Goal: Download file/media

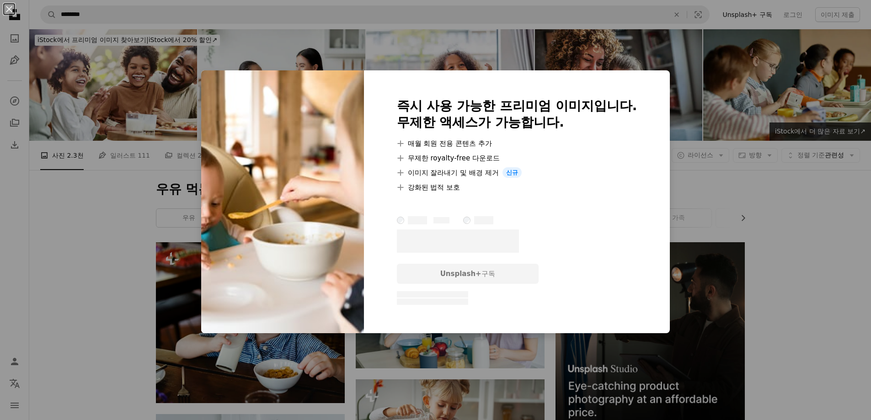
scroll to position [8293, 0]
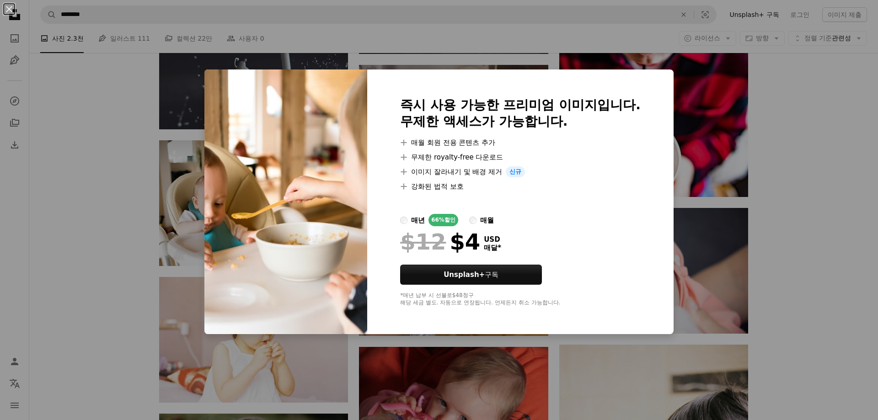
click at [805, 213] on div "An X shape 즉시 사용 가능한 프리미엄 이미지입니다. 무제한 액세스가 가능합니다. A plus sign 매월 회원 전용 콘텐츠 추가 A…" at bounding box center [439, 210] width 878 height 420
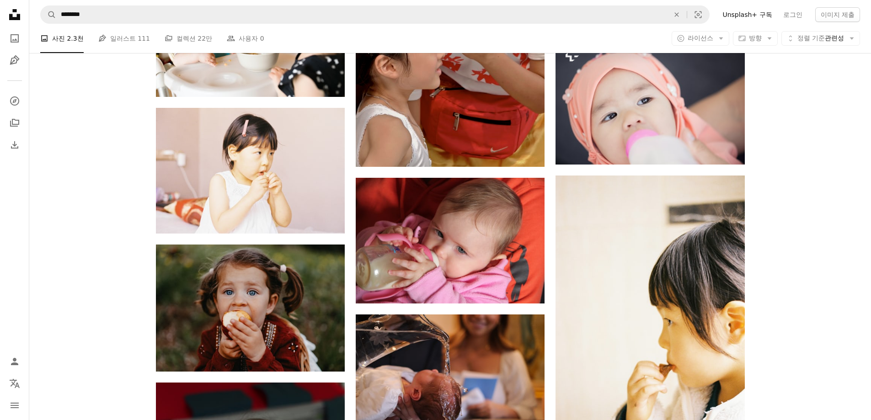
scroll to position [8537, 0]
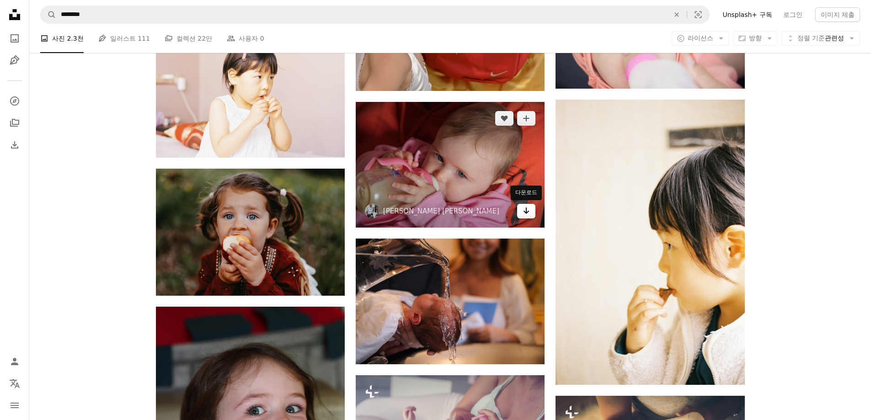
click at [525, 209] on icon "Arrow pointing down" at bounding box center [526, 210] width 7 height 11
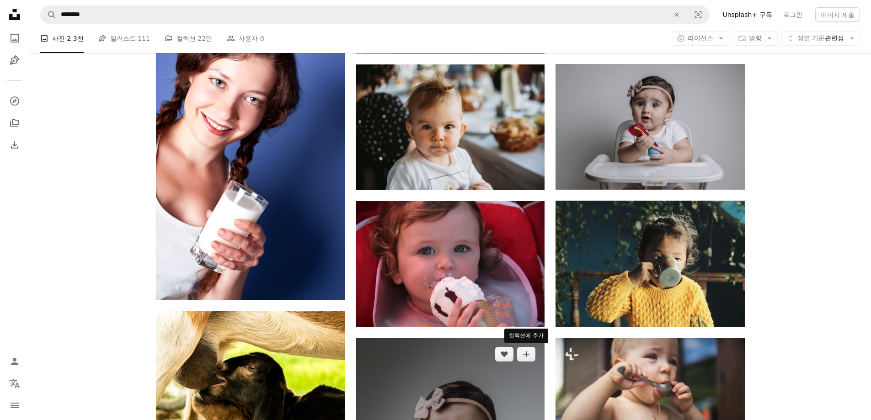
scroll to position [9269, 0]
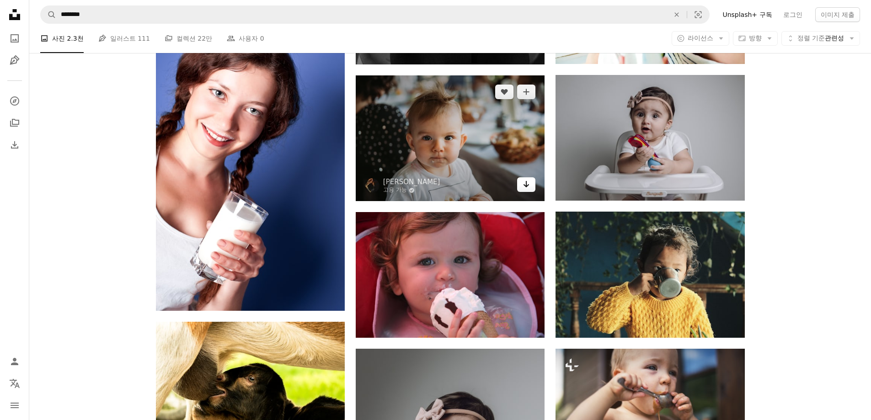
click at [529, 188] on icon "Arrow pointing down" at bounding box center [526, 184] width 7 height 11
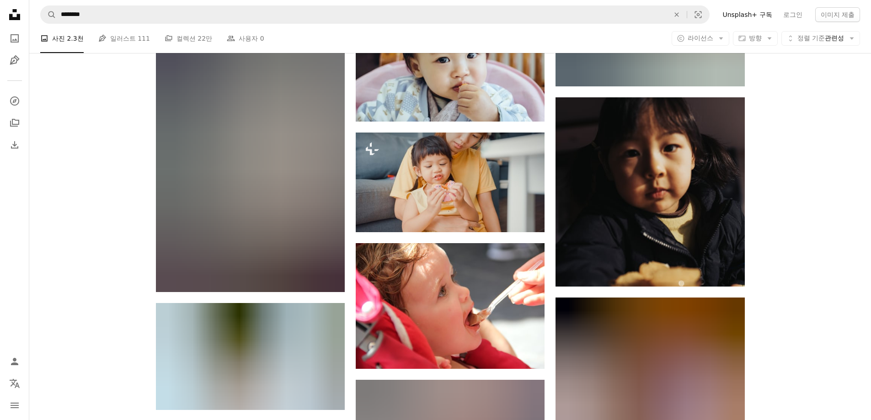
scroll to position [11586, 0]
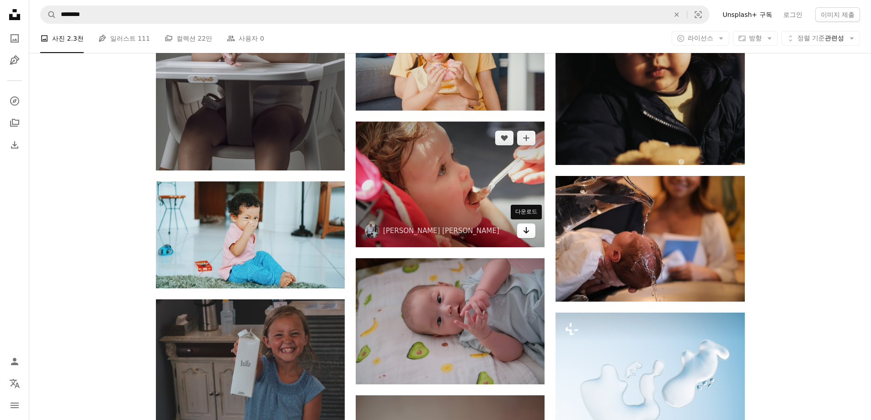
click at [527, 235] on icon "Arrow pointing down" at bounding box center [526, 230] width 7 height 11
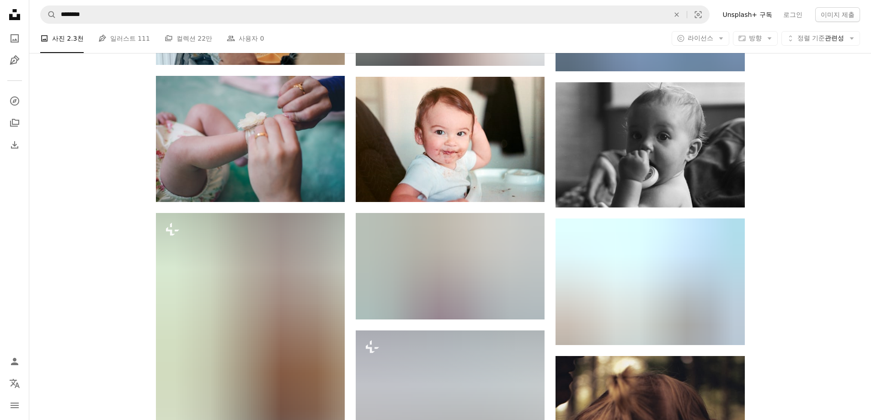
scroll to position [23538, 0]
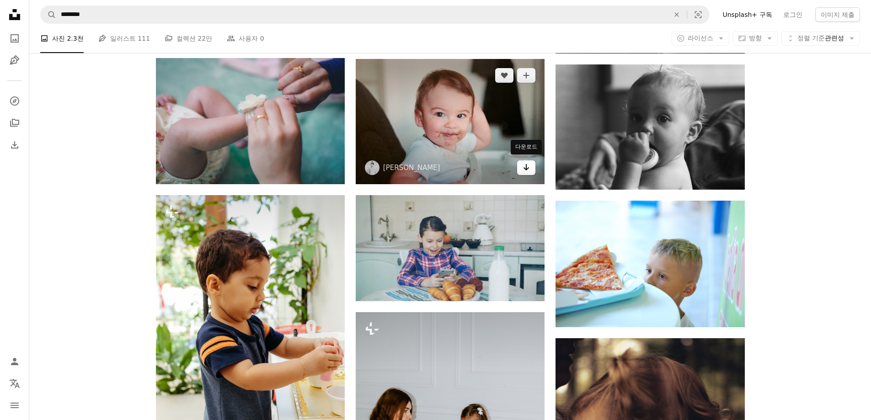
click at [524, 164] on icon "Arrow pointing down" at bounding box center [526, 167] width 7 height 11
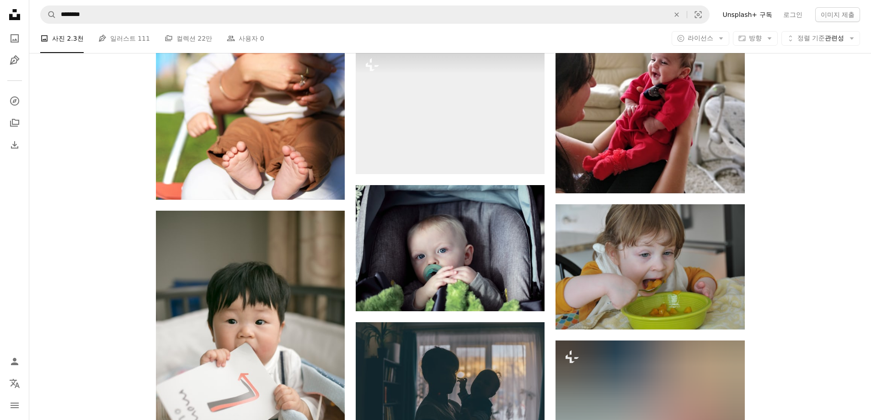
scroll to position [26221, 0]
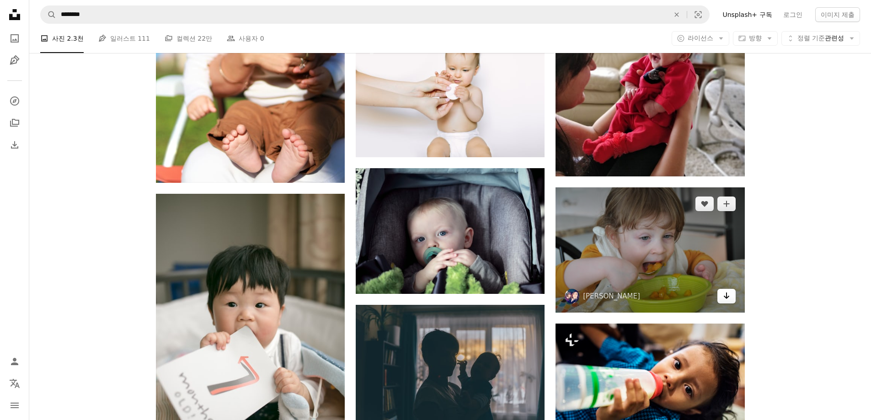
click at [729, 294] on icon "다운로드" at bounding box center [727, 296] width 6 height 6
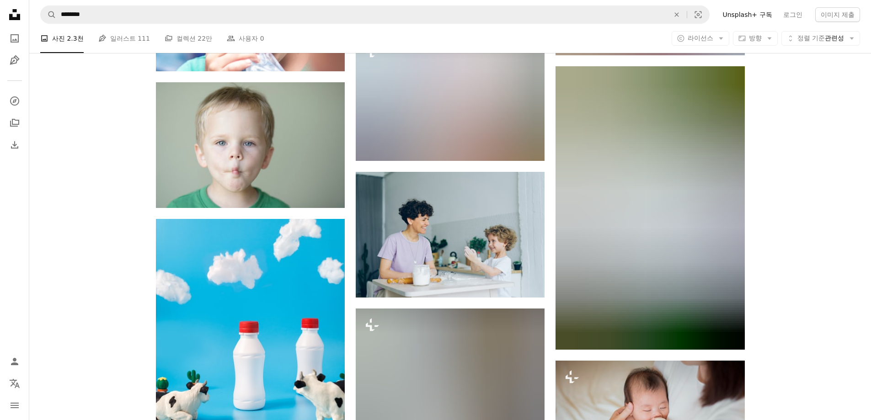
scroll to position [27319, 0]
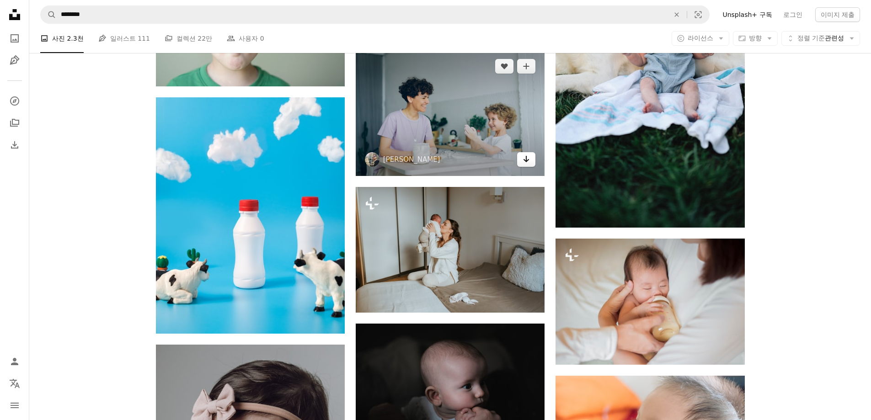
click at [531, 158] on link "Arrow pointing down" at bounding box center [526, 159] width 18 height 15
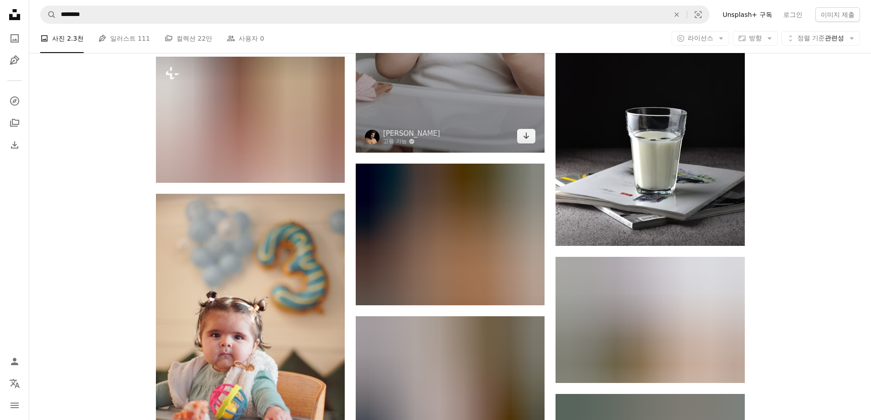
scroll to position [29148, 0]
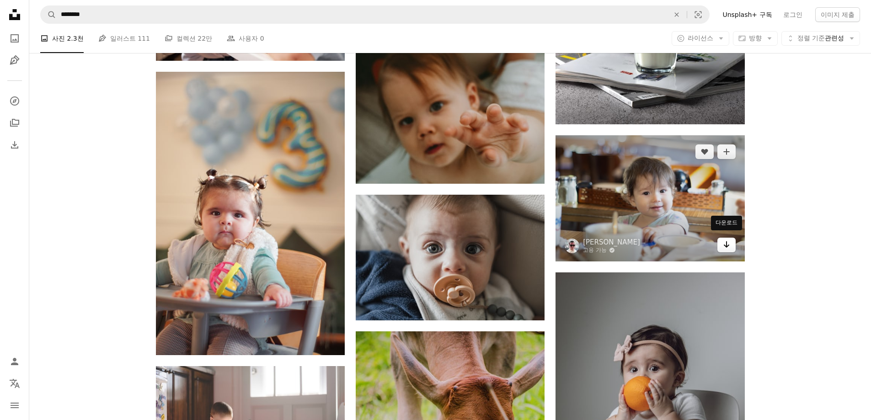
click at [724, 244] on icon "Arrow pointing down" at bounding box center [726, 244] width 7 height 11
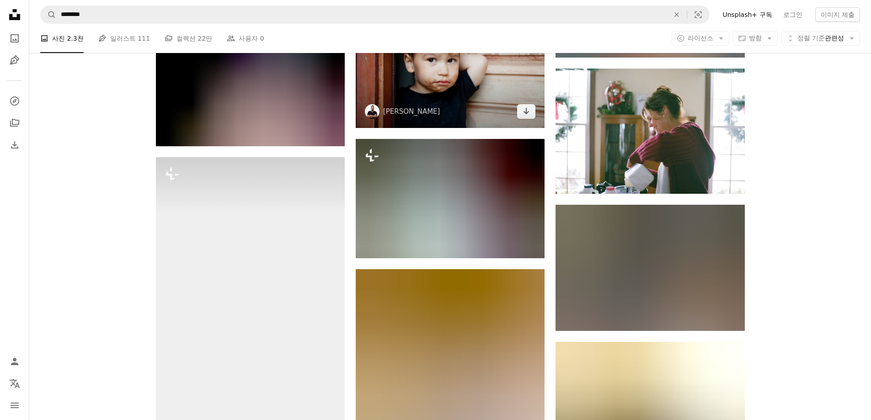
scroll to position [40368, 0]
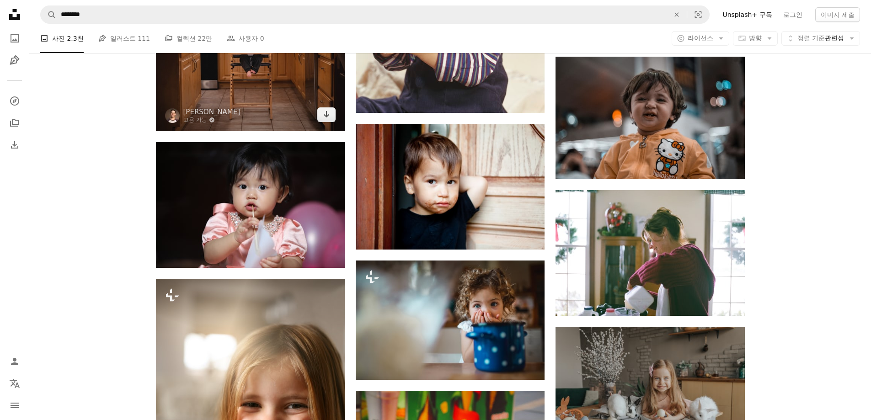
click at [328, 120] on img at bounding box center [250, 68] width 189 height 126
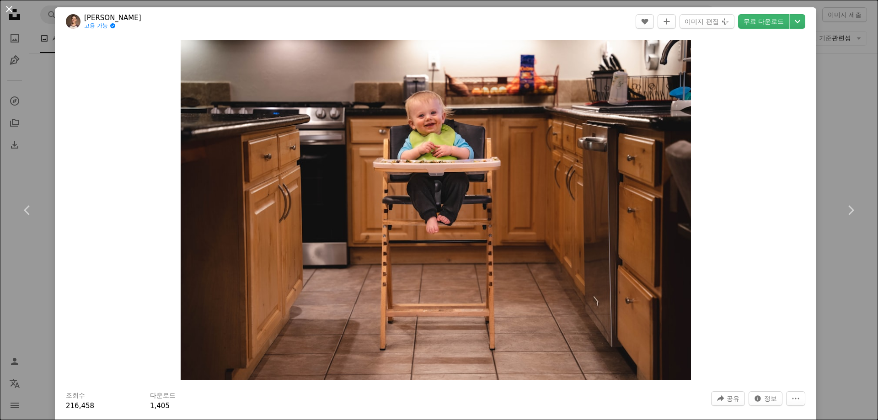
click at [12, 7] on button "An X shape" at bounding box center [9, 9] width 11 height 11
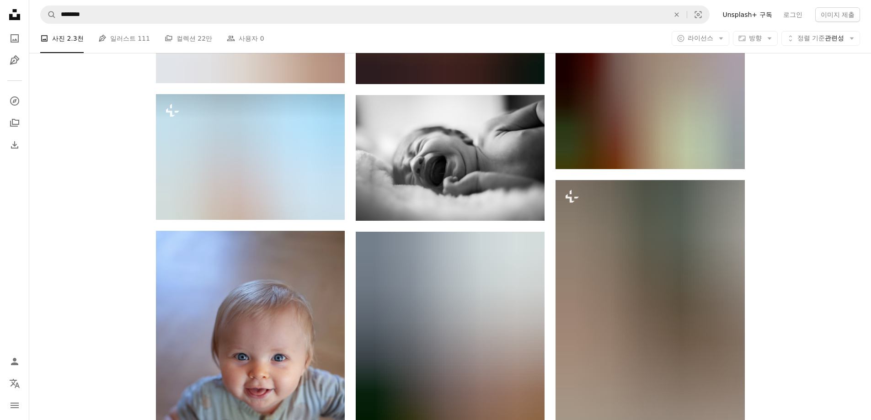
scroll to position [65126, 0]
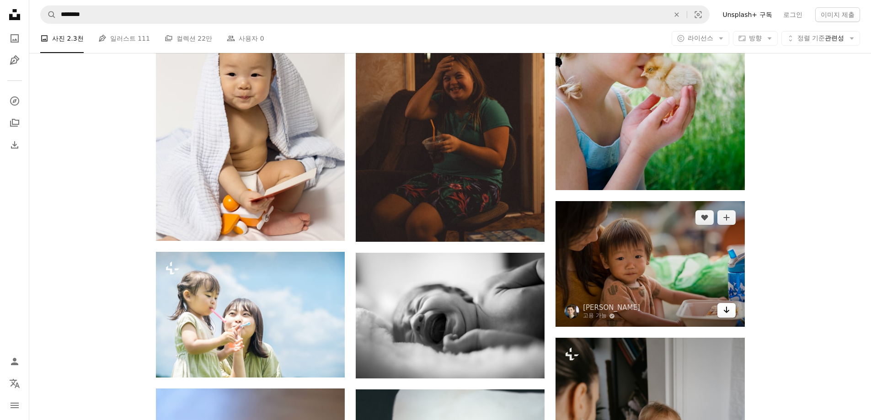
click at [728, 305] on icon "Arrow pointing down" at bounding box center [726, 310] width 7 height 11
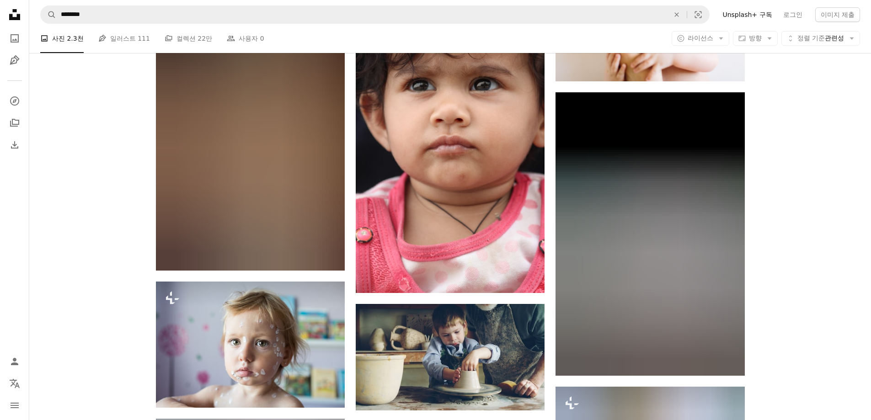
scroll to position [69882, 0]
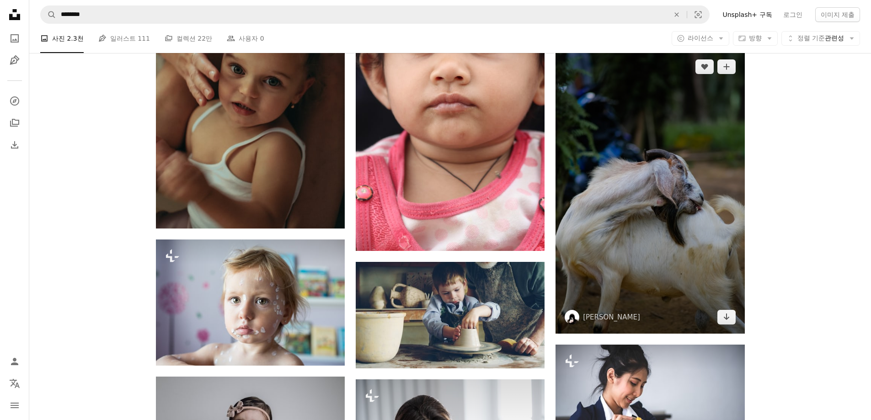
click at [739, 163] on img at bounding box center [650, 192] width 189 height 284
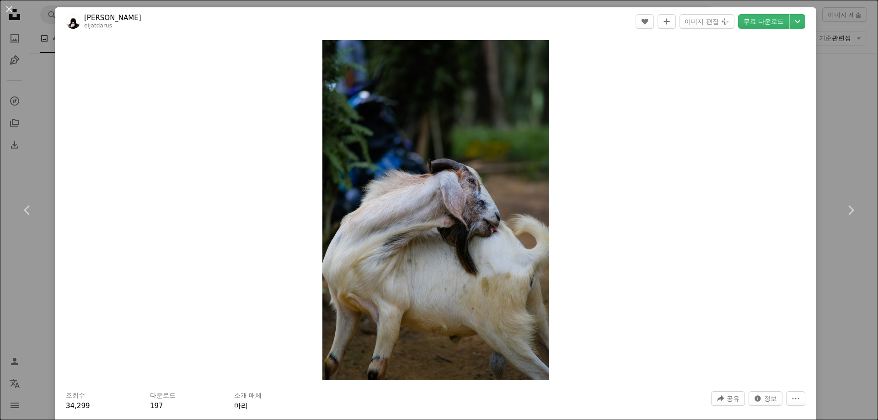
click at [17, 318] on div "An X shape Chevron left Chevron right Eijat Darus eijatdarus A heart A plus sig…" at bounding box center [439, 210] width 878 height 420
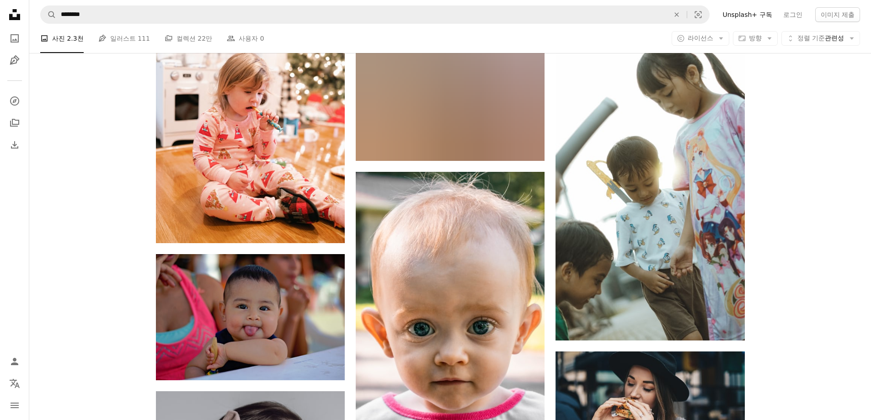
scroll to position [81347, 0]
